Goal: Information Seeking & Learning: Learn about a topic

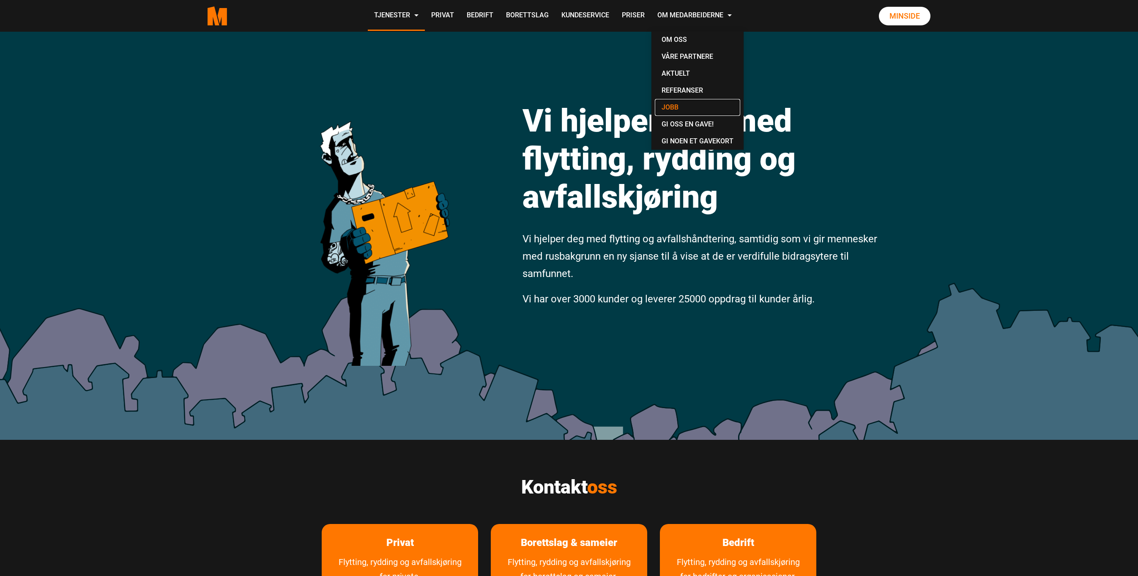
click at [680, 104] on link "Jobb" at bounding box center [697, 107] width 85 height 17
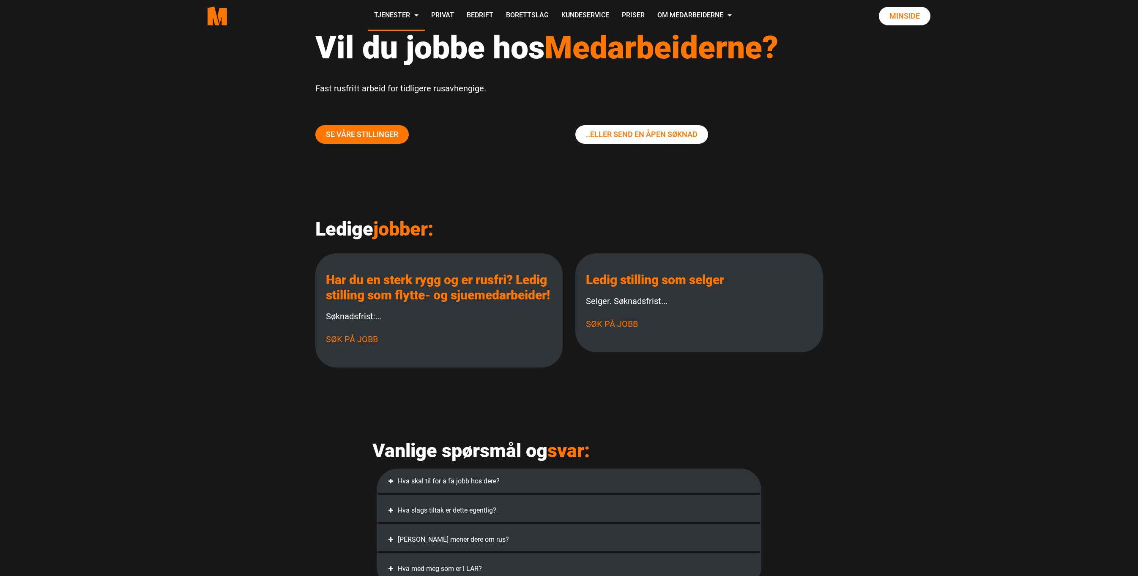
scroll to position [112, 0]
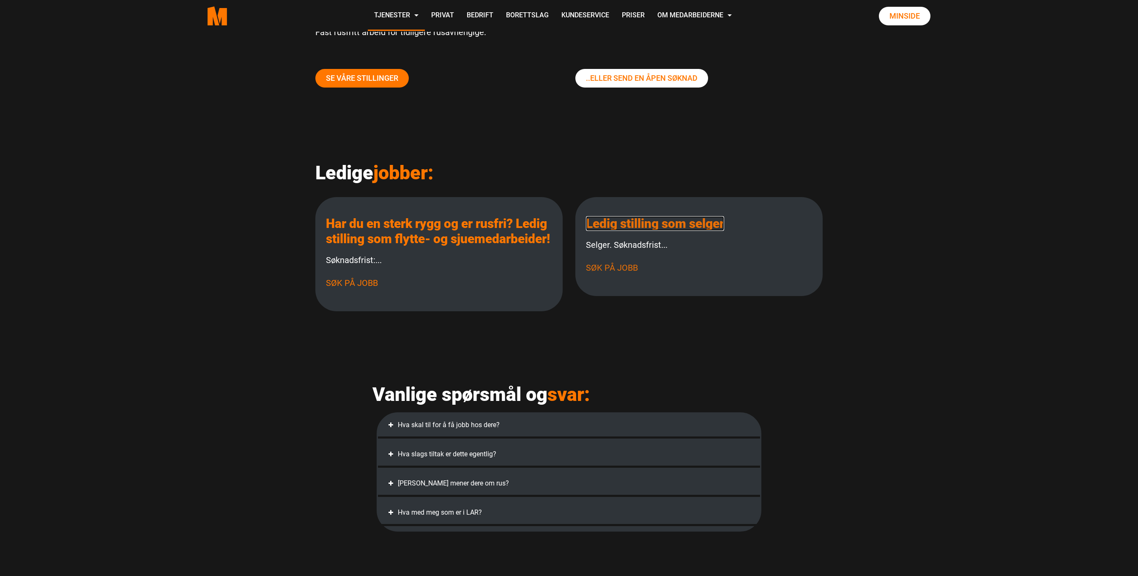
click at [657, 224] on link "Ledig stilling som selger" at bounding box center [655, 223] width 138 height 15
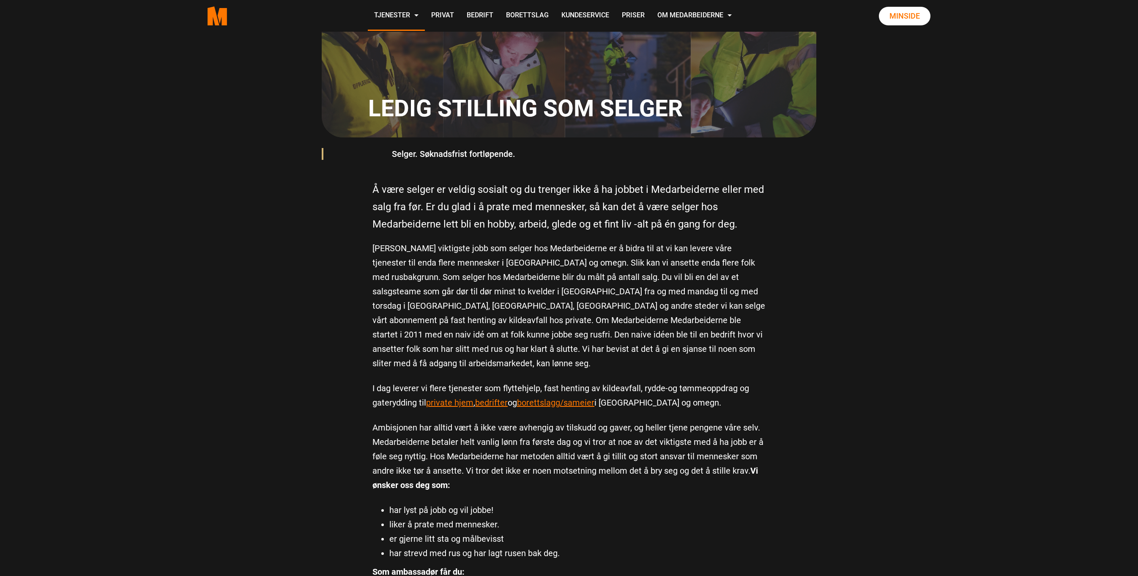
scroll to position [225, 0]
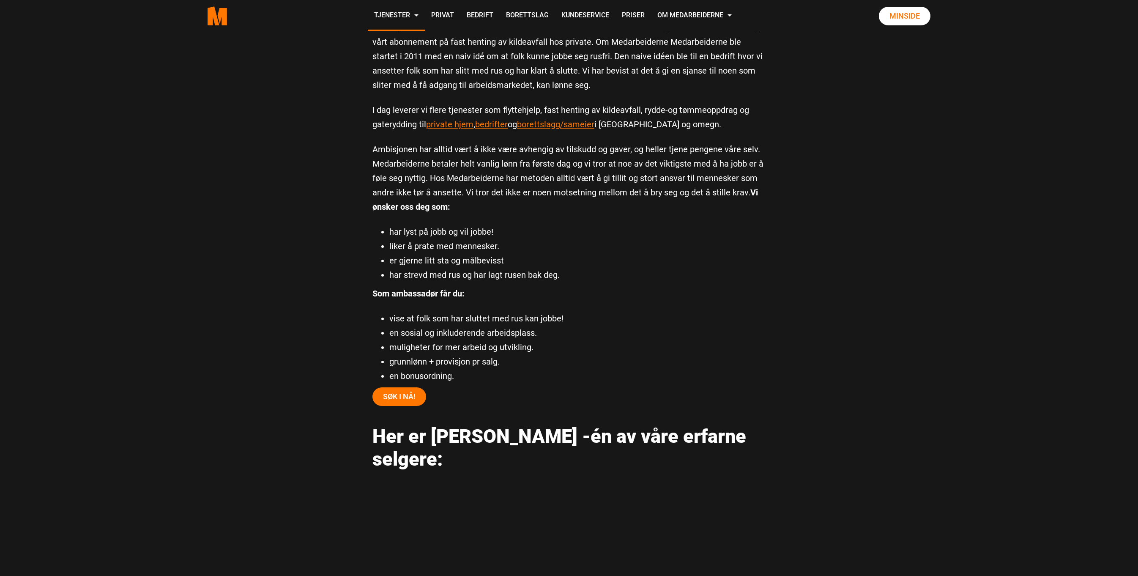
click at [805, 329] on main "Ledig stilling som selger Selger. Søknadsfrist fortløpende. Å være selger er ve…" at bounding box center [569, 347] width 1138 height 1527
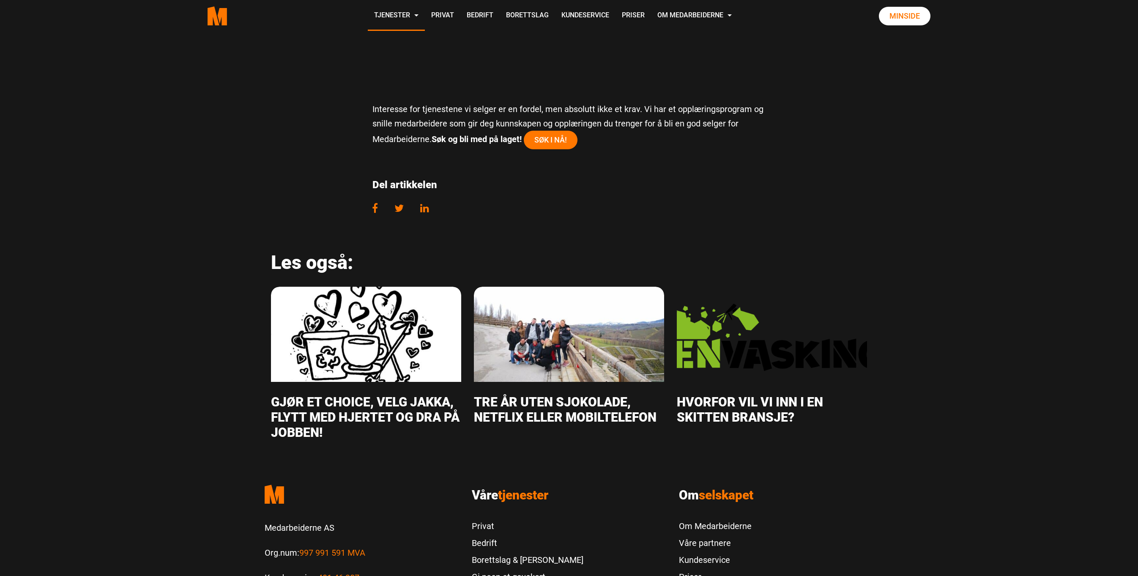
scroll to position [1071, 0]
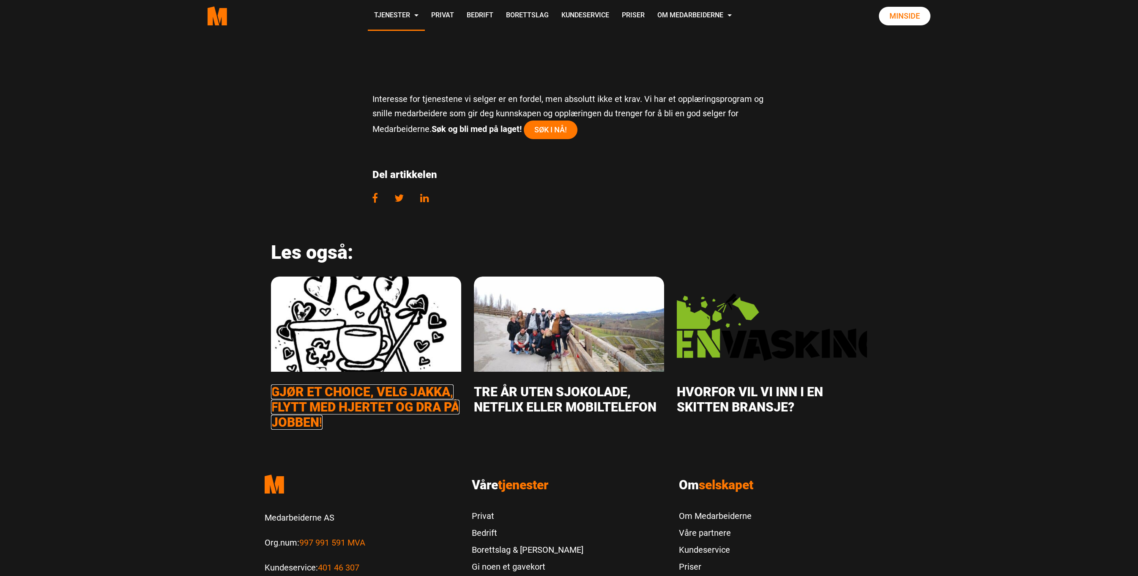
click at [321, 384] on link "Gjør et Choice, velg jakka, flytt med hjertet og dra på Jobben!" at bounding box center [365, 406] width 189 height 45
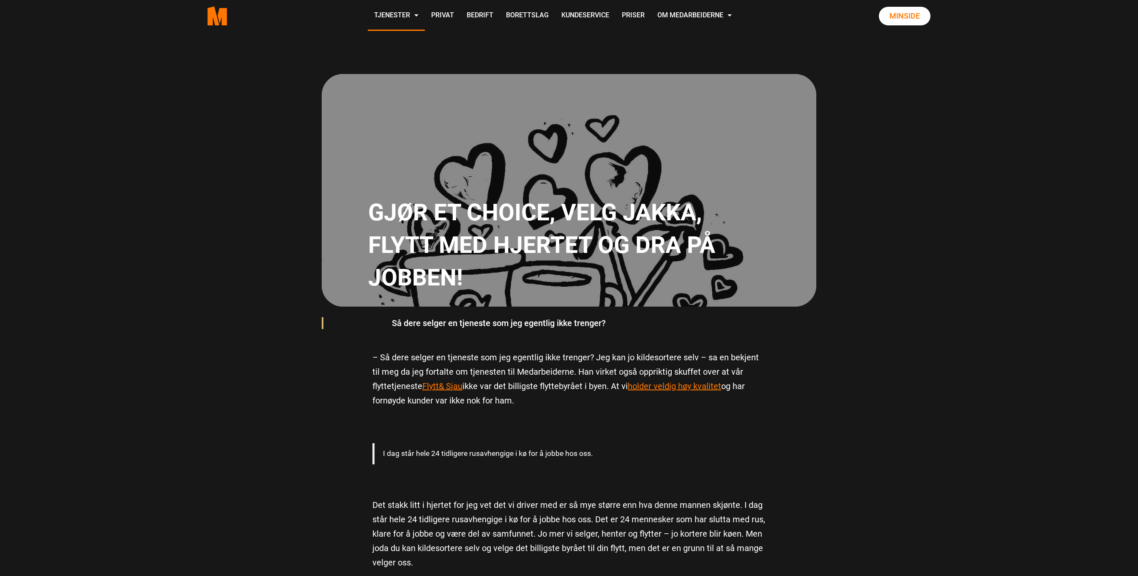
drag, startPoint x: 912, startPoint y: 273, endPoint x: 953, endPoint y: 28, distance: 248.8
click at [912, 272] on div "Gjør et Choice, velg jakka, flytt med hjertet og dra på Jobben! Så dere selger …" at bounding box center [569, 191] width 1138 height 318
